Goal: Task Accomplishment & Management: Manage account settings

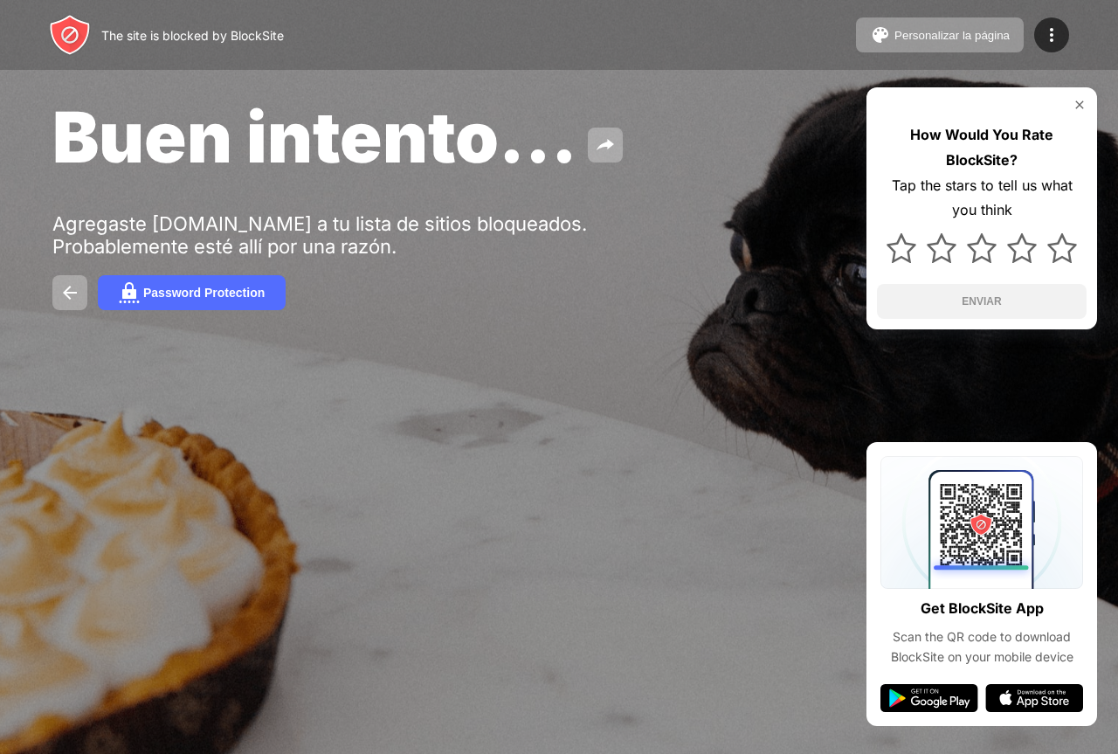
click at [1076, 106] on img at bounding box center [1079, 105] width 14 height 14
